Goal: Information Seeking & Learning: Check status

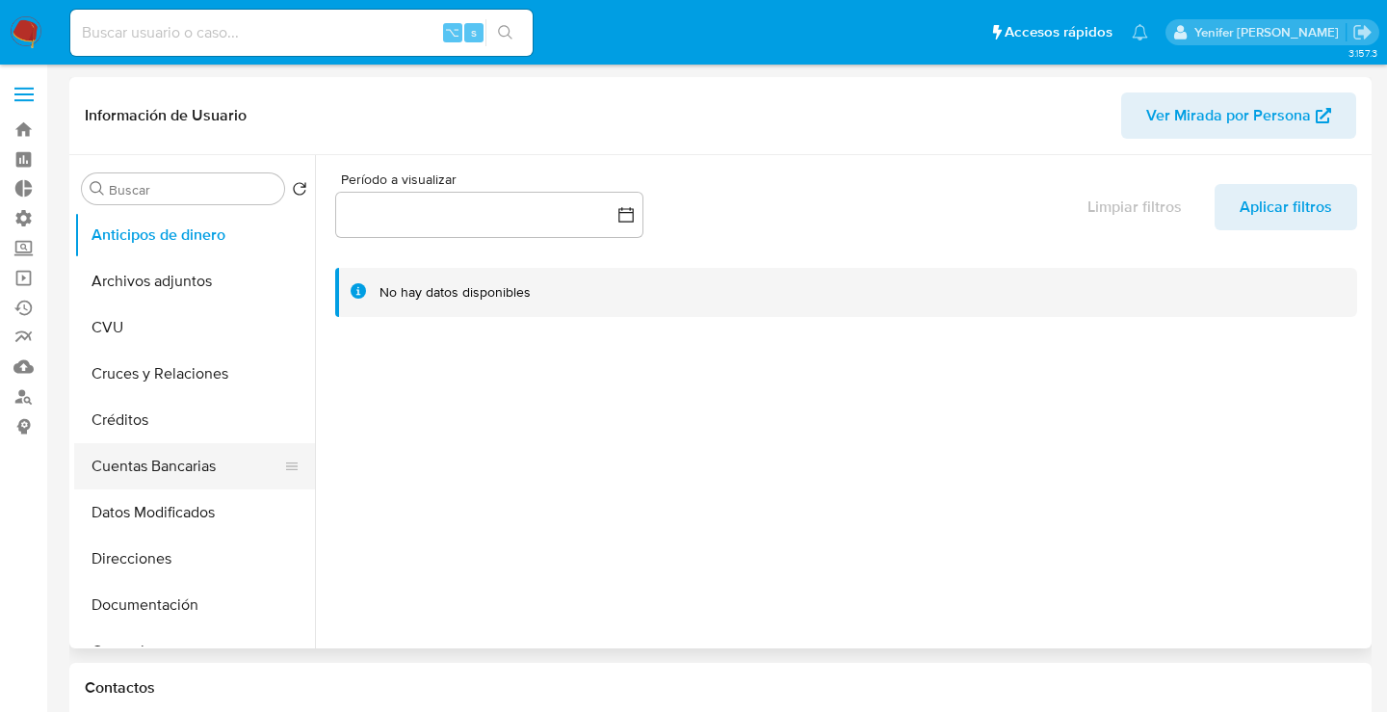
select select "10"
click at [24, 224] on label "Administración" at bounding box center [114, 218] width 229 height 30
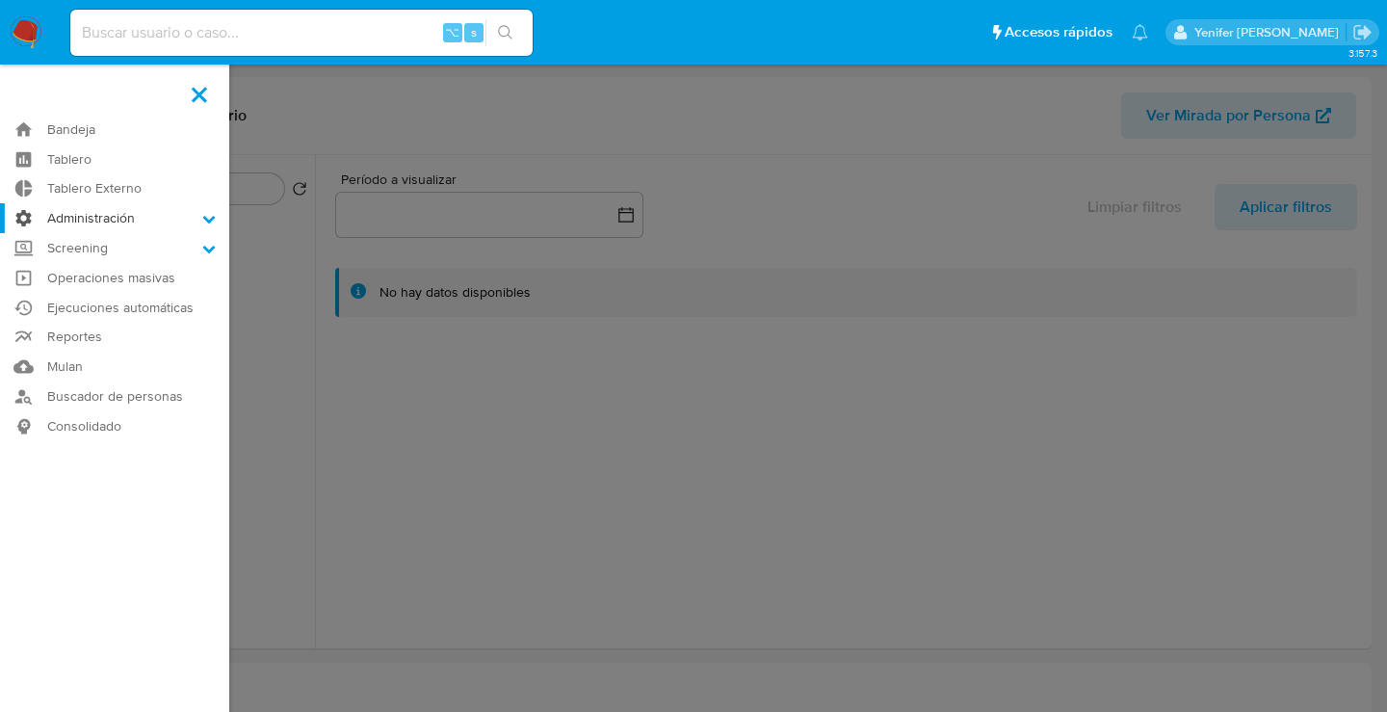
click at [0, 0] on input "Administración" at bounding box center [0, 0] width 0 height 0
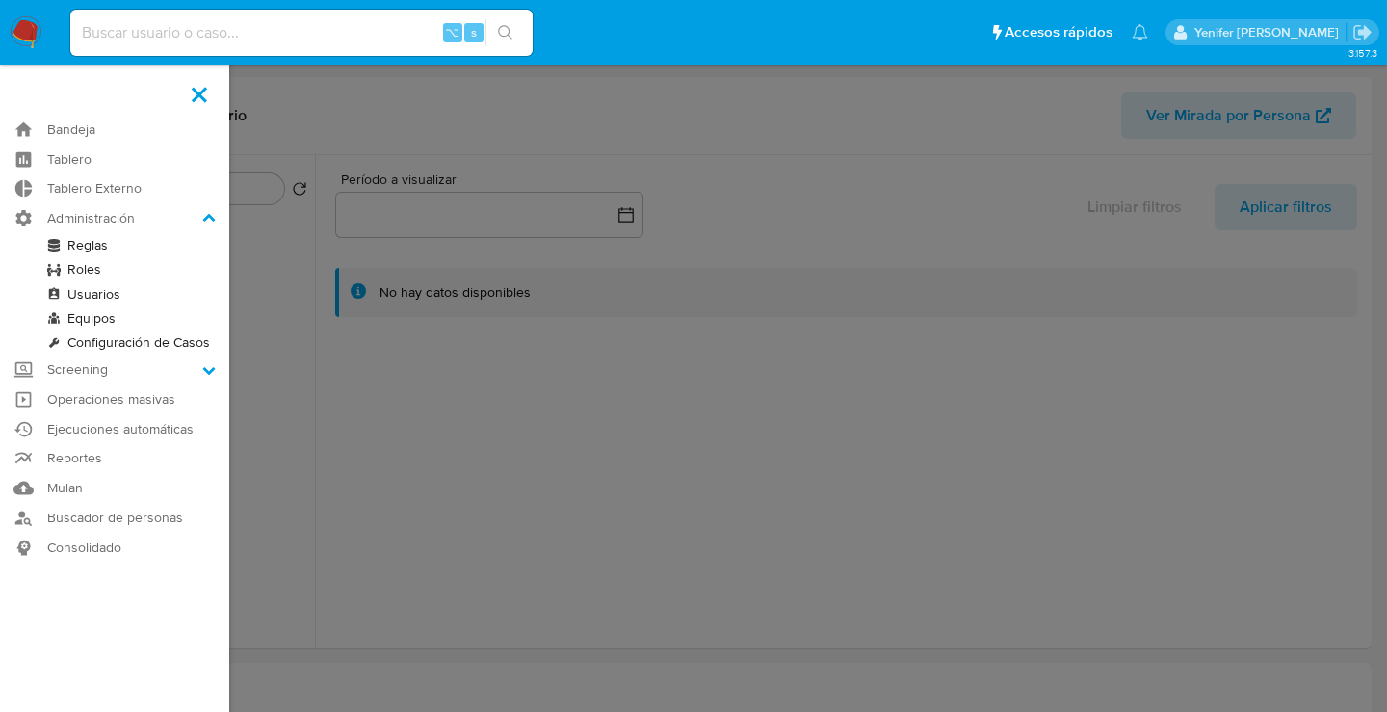
click at [102, 244] on link "Reglas" at bounding box center [114, 245] width 229 height 24
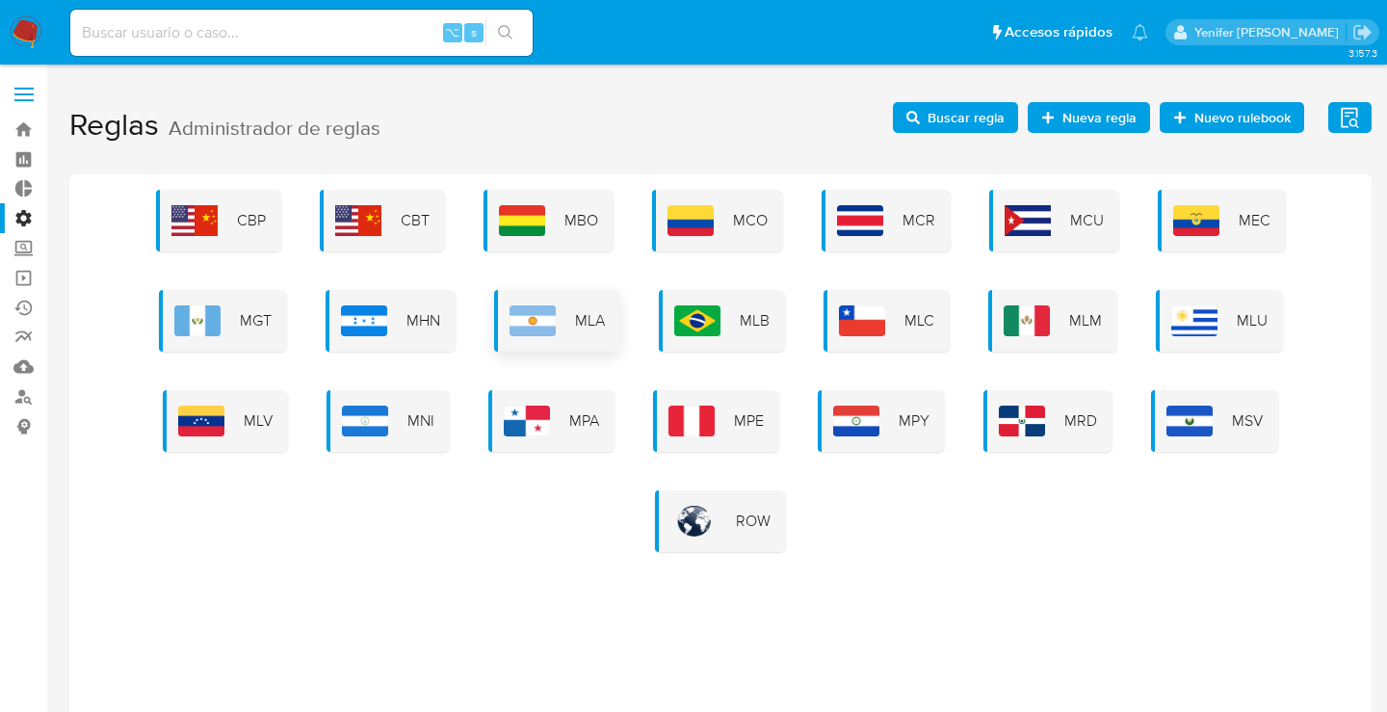
click at [581, 331] on div "MLA" at bounding box center [557, 321] width 126 height 62
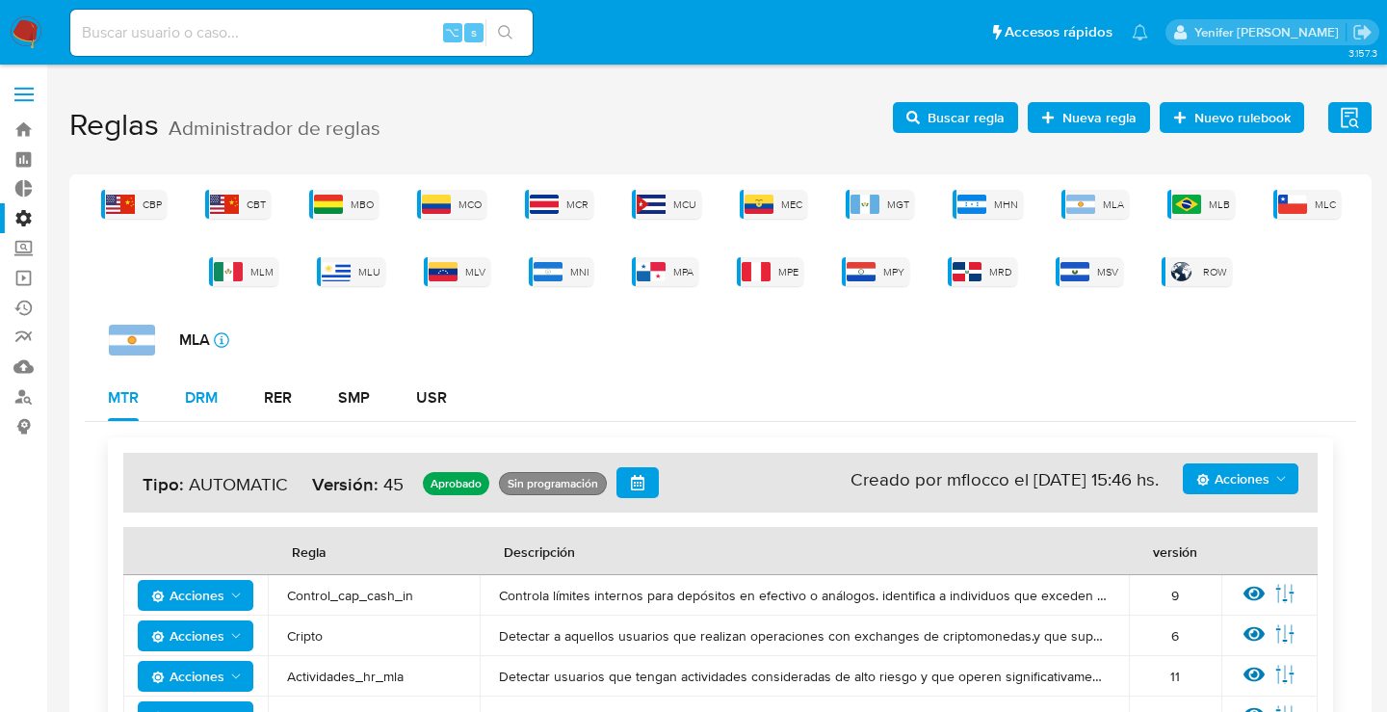
click at [207, 397] on div "DRM" at bounding box center [201, 397] width 33 height 15
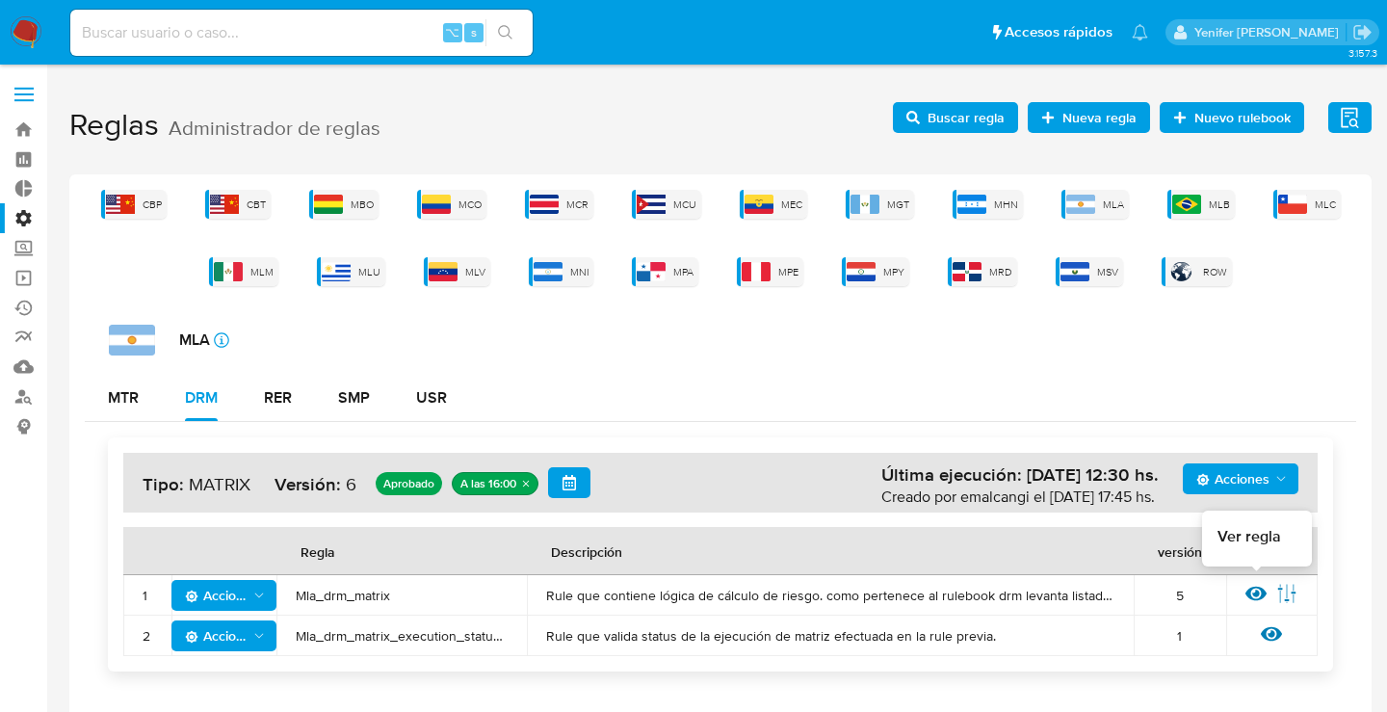
click at [1259, 593] on icon at bounding box center [1255, 593] width 21 height 14
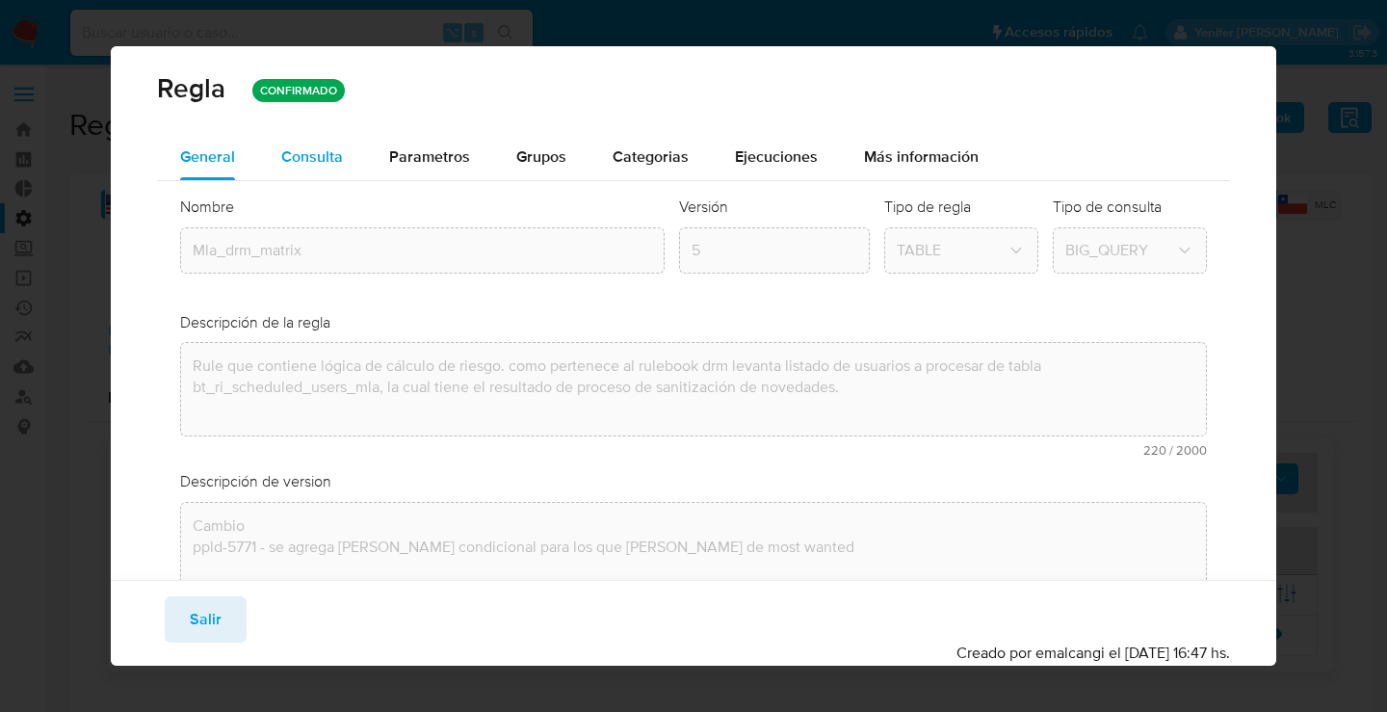
click at [329, 157] on span "Consulta" at bounding box center [312, 156] width 62 height 22
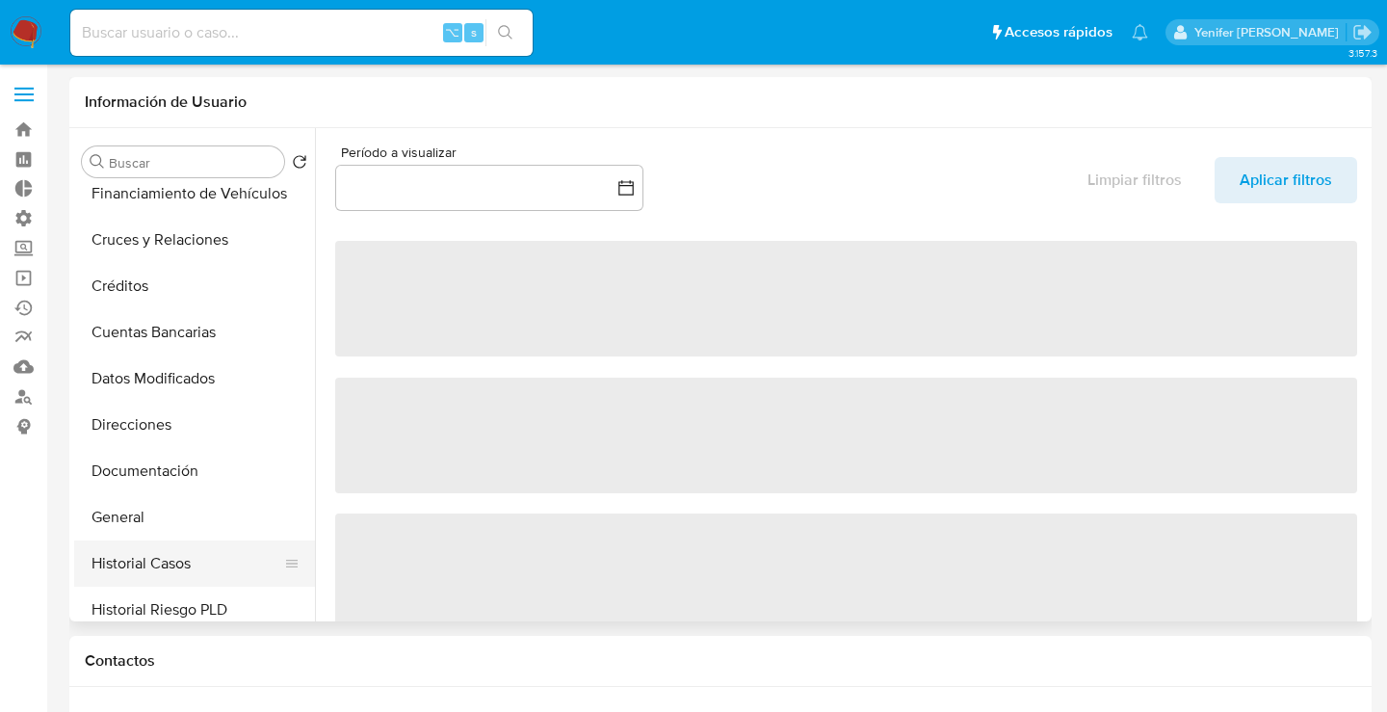
scroll to position [272, 0]
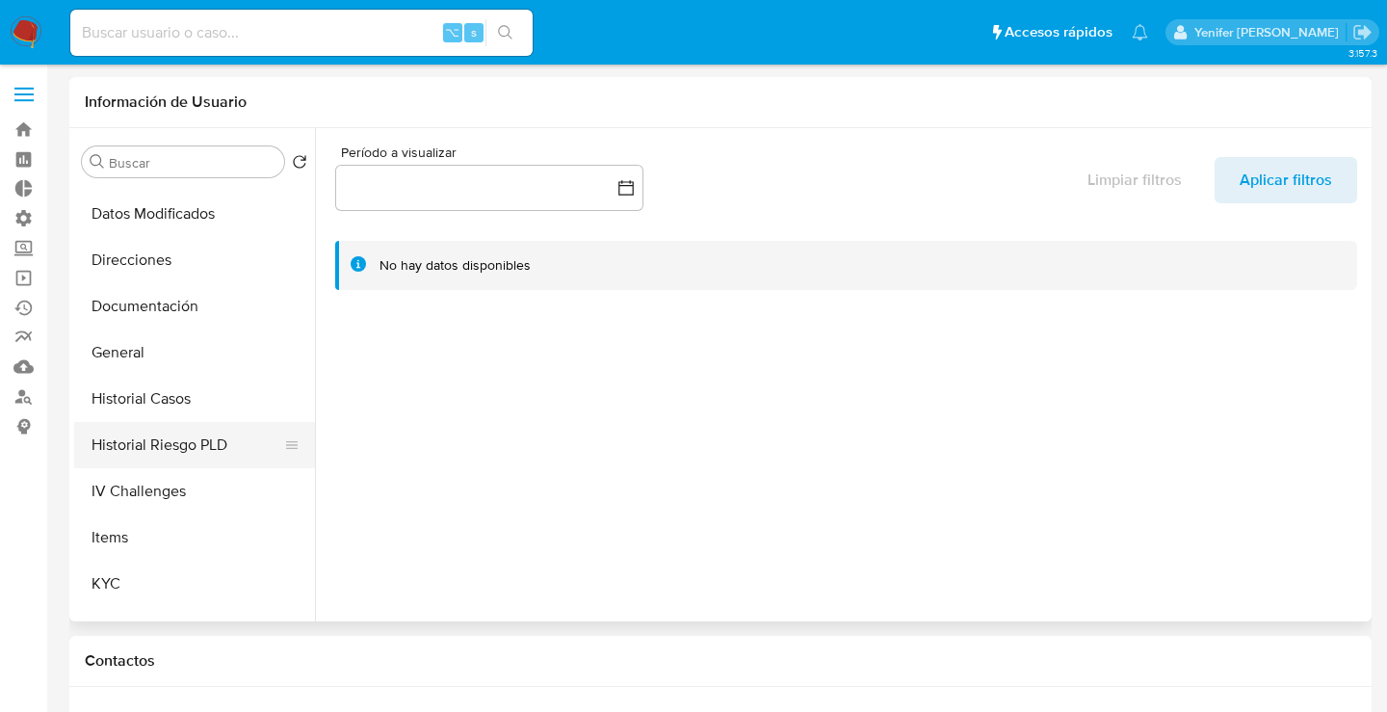
click at [161, 462] on button "Historial Riesgo PLD" at bounding box center [186, 445] width 225 height 46
select select "10"
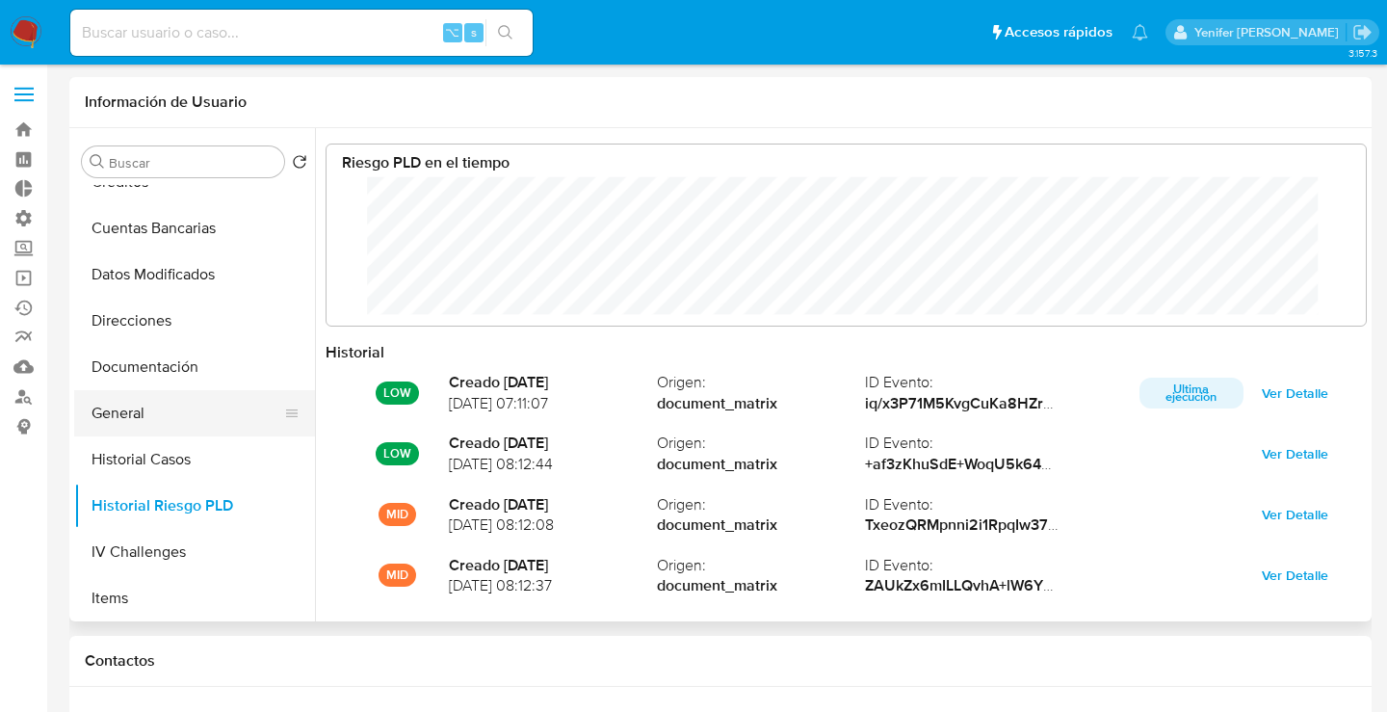
scroll to position [168, 0]
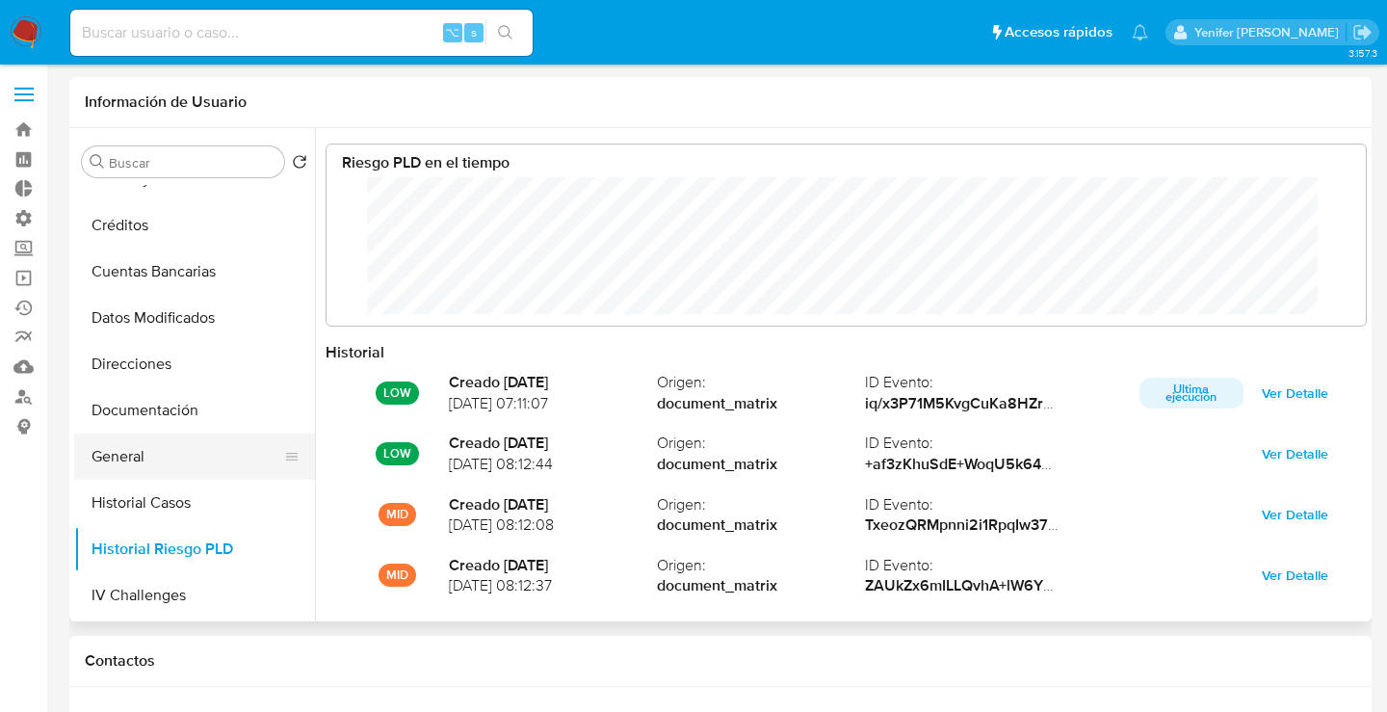
click at [133, 460] on button "General" at bounding box center [186, 456] width 225 height 46
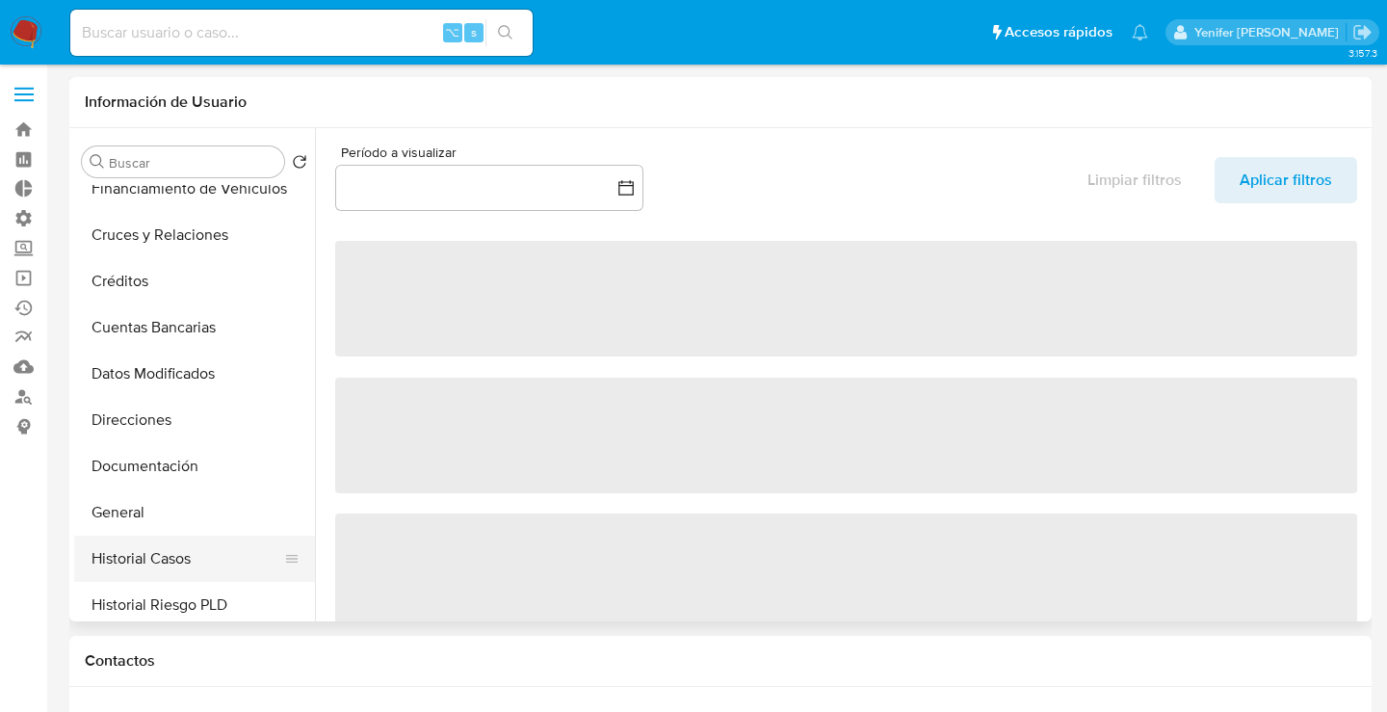
scroll to position [130, 0]
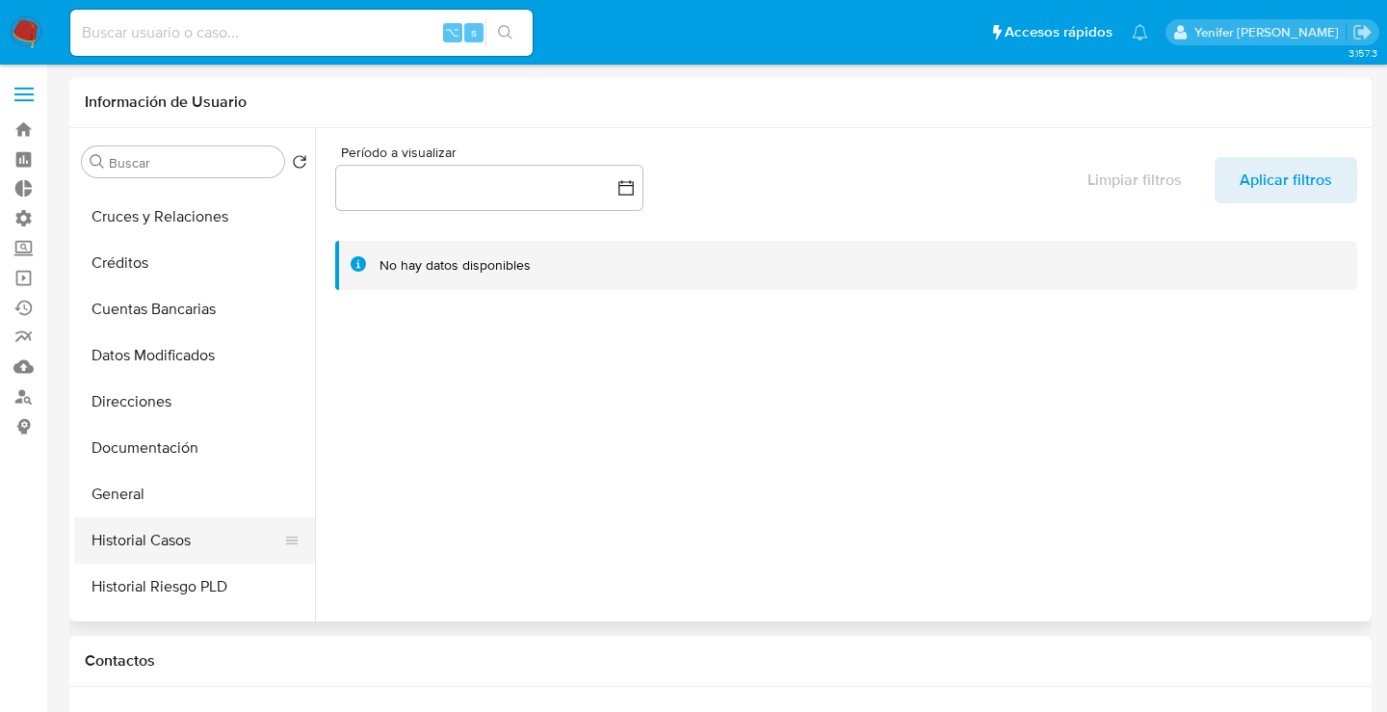
click at [115, 523] on button "Historial Casos" at bounding box center [186, 540] width 225 height 46
select select "10"
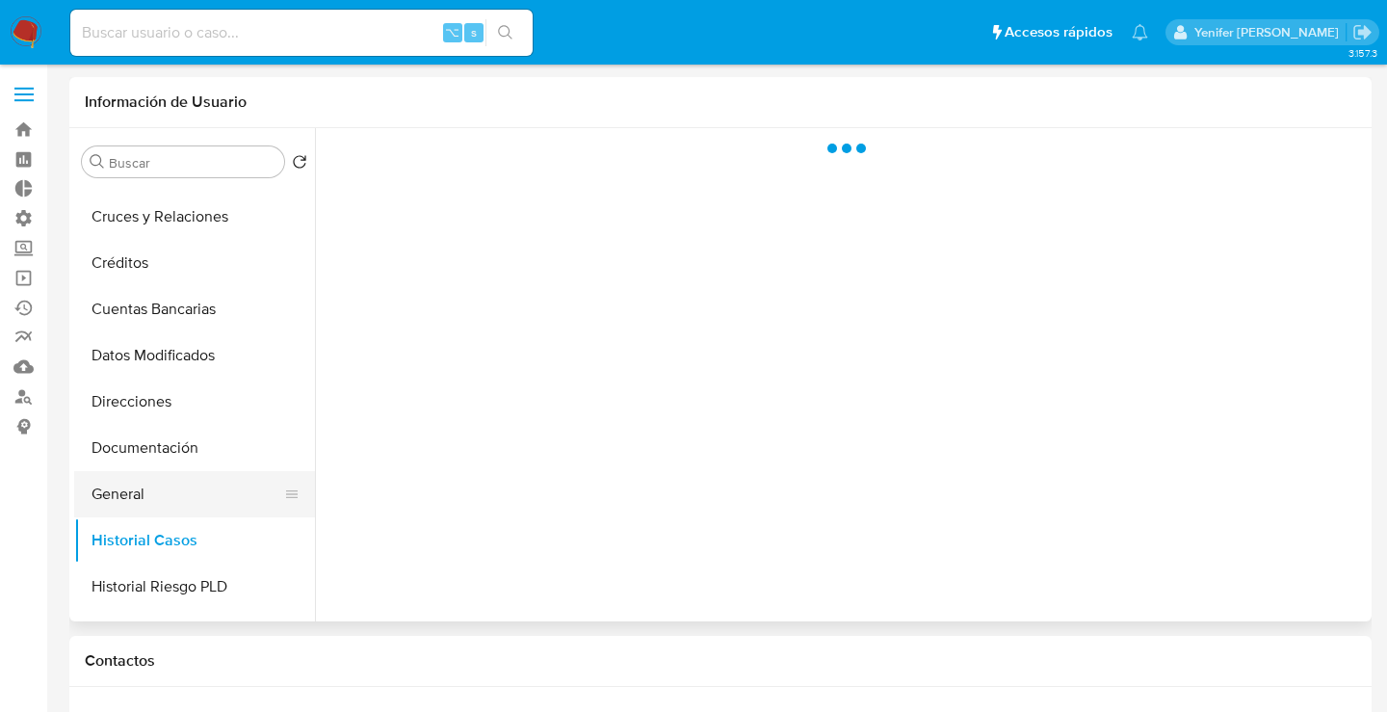
click at [116, 511] on button "General" at bounding box center [186, 494] width 225 height 46
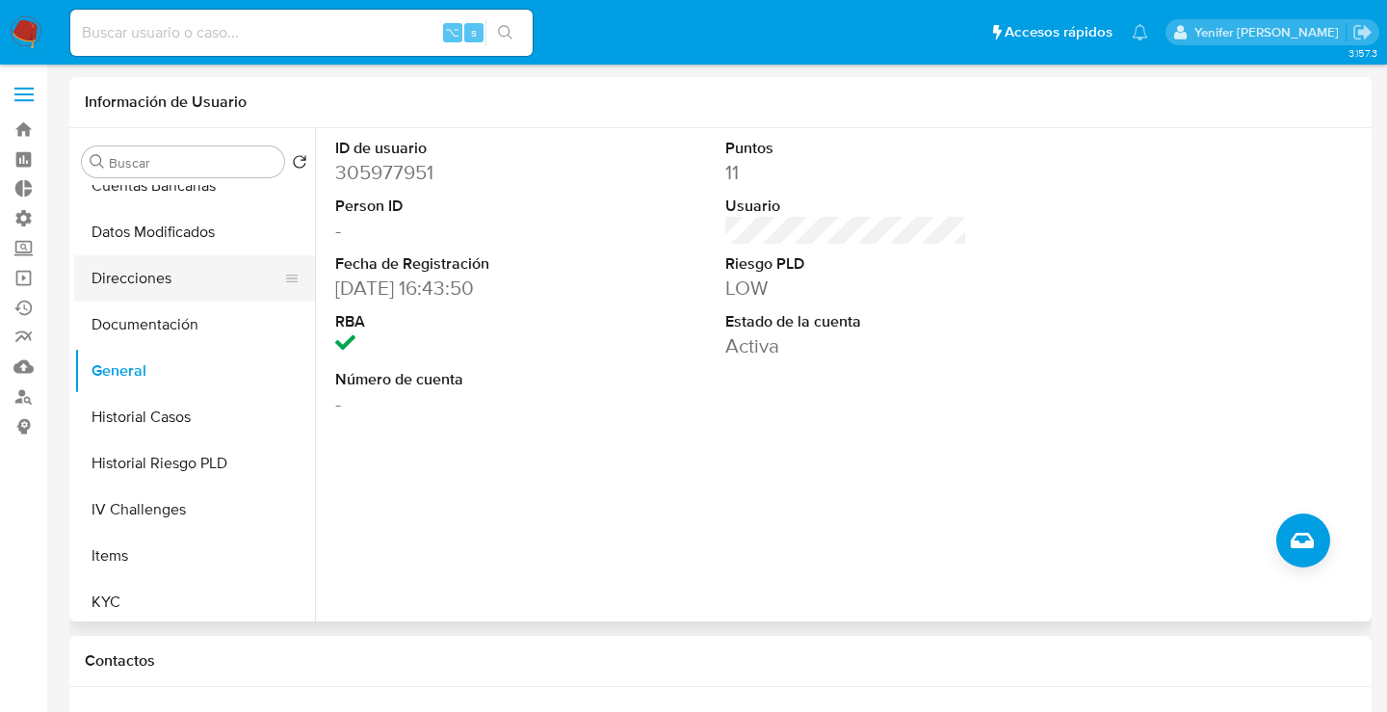
scroll to position [324, 0]
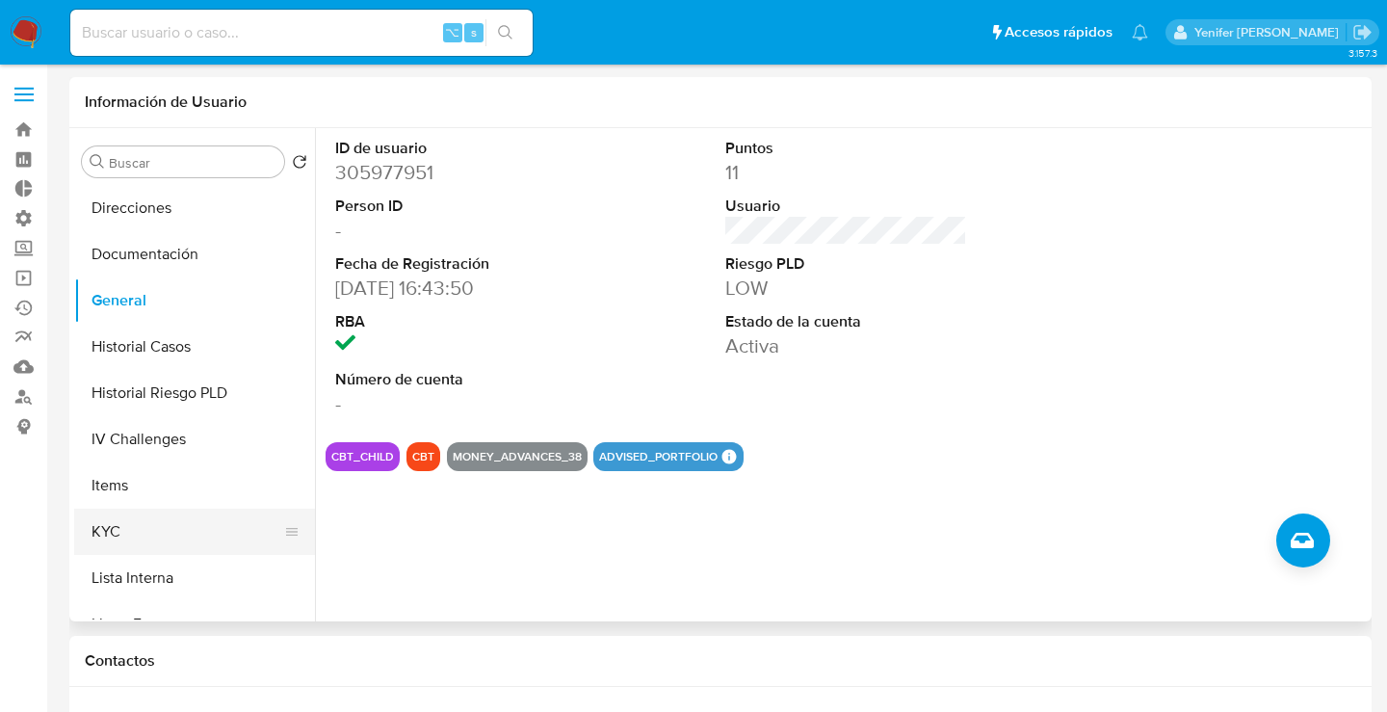
click at [117, 541] on button "KYC" at bounding box center [186, 531] width 225 height 46
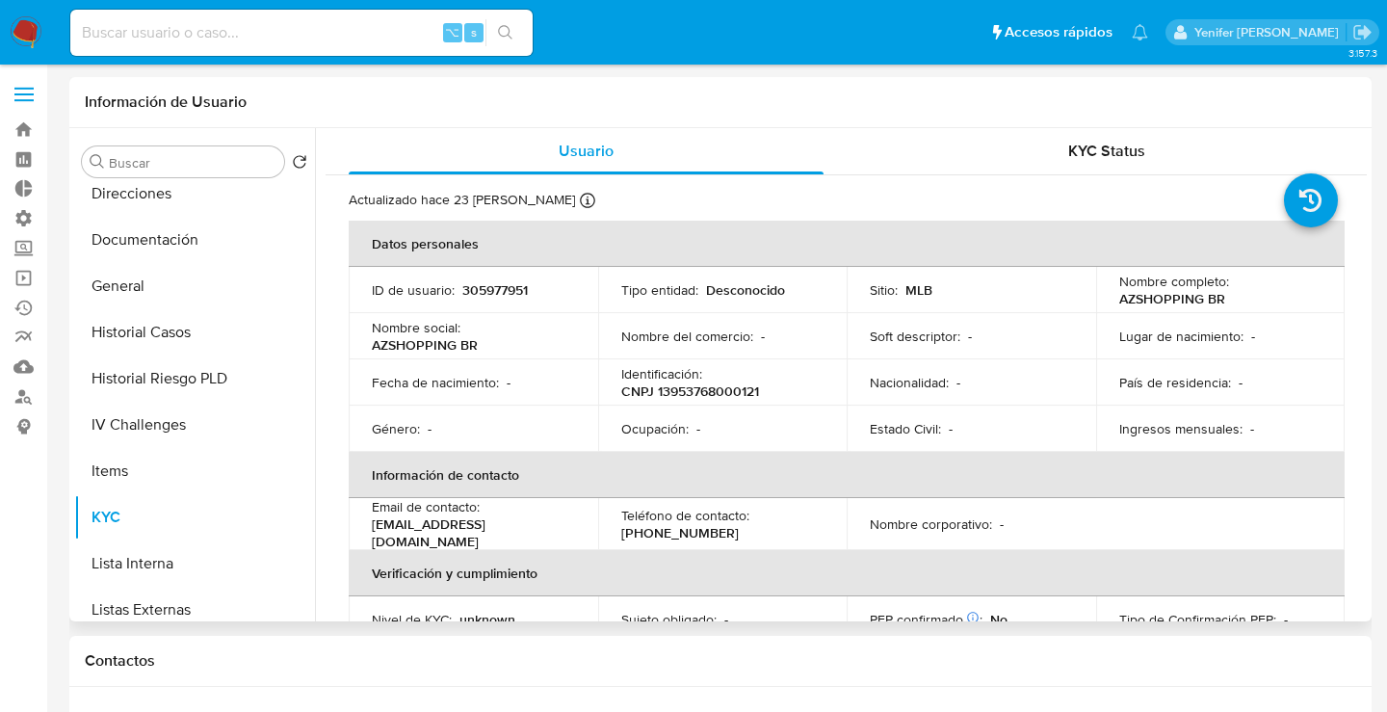
scroll to position [332, 0]
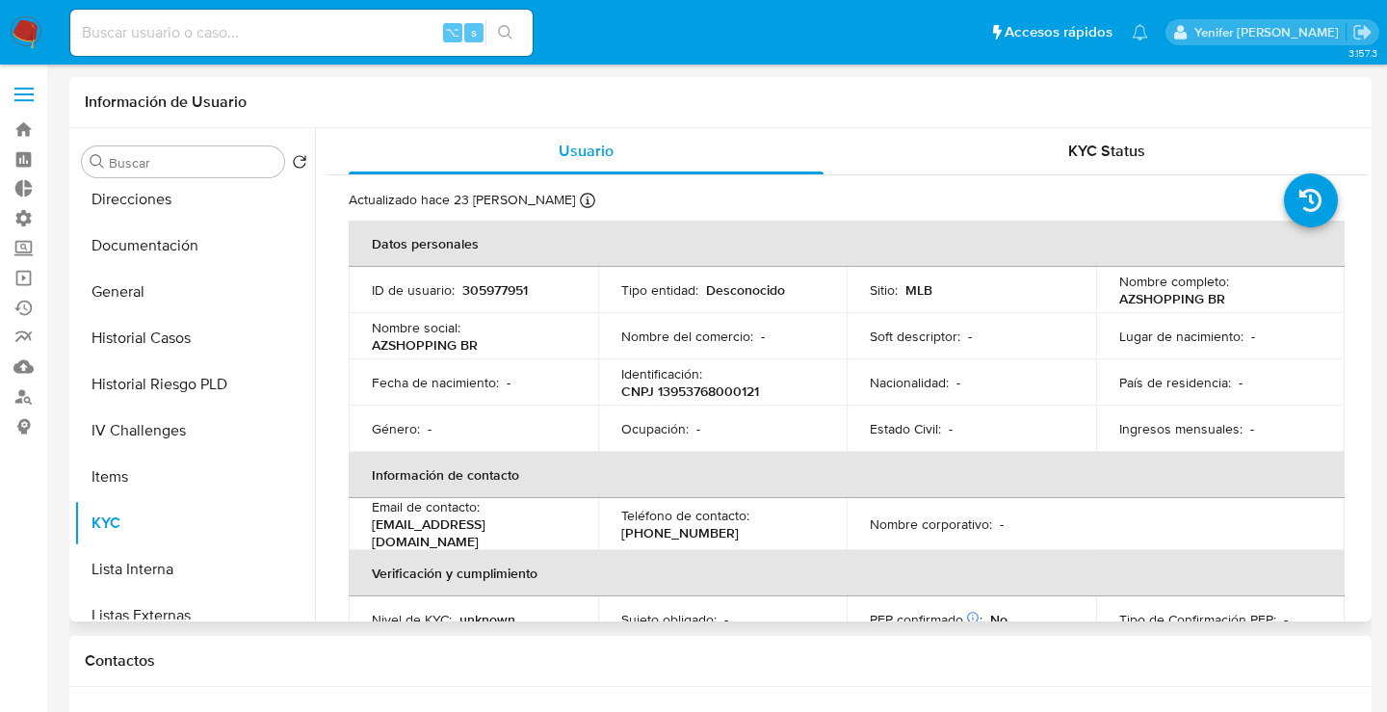
click at [164, 364] on button "Historial Riesgo PLD" at bounding box center [194, 384] width 241 height 46
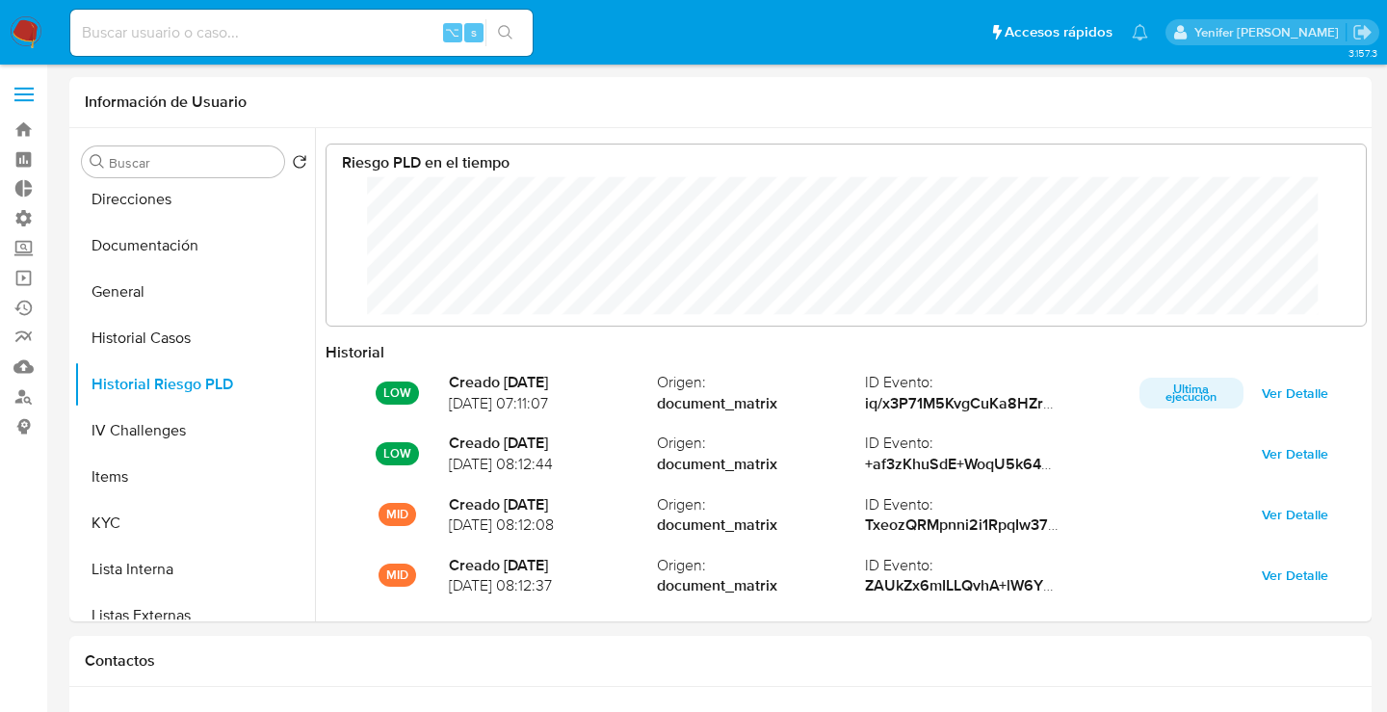
scroll to position [144, 1001]
